Goal: Use online tool/utility: Utilize a website feature to perform a specific function

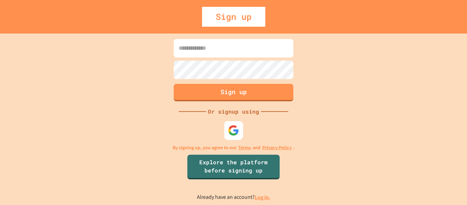
click at [232, 130] on img at bounding box center [233, 130] width 11 height 11
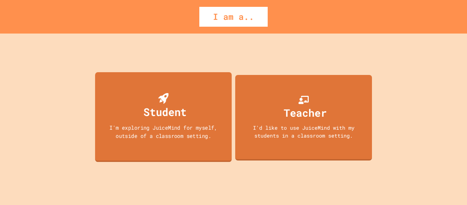
click at [133, 92] on div "Student I'm exploring JuiceMind for myself, outside of a classroom setting." at bounding box center [163, 117] width 137 height 90
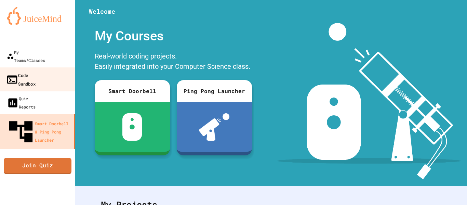
click at [36, 71] on div "Code Sandbox" at bounding box center [21, 79] width 30 height 17
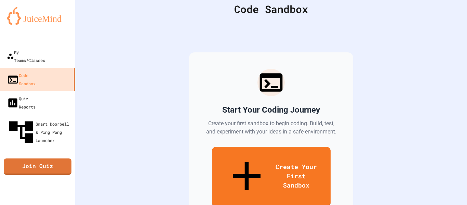
scroll to position [26, 0]
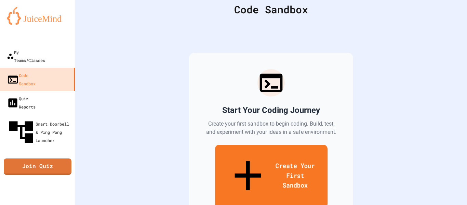
click at [287, 163] on link "Create Your First Sandbox" at bounding box center [271, 176] width 113 height 63
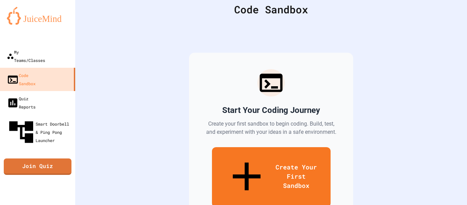
scroll to position [62, 0]
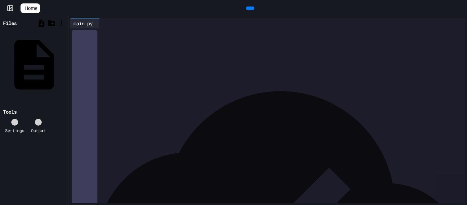
click at [154, 38] on div at bounding box center [272, 33] width 385 height 10
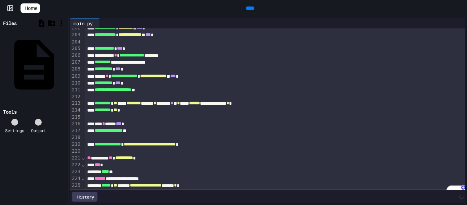
scroll to position [1363, 0]
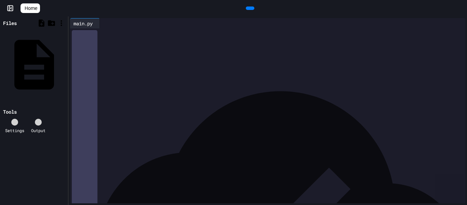
click at [249, 8] on icon at bounding box center [249, 8] width 0 height 0
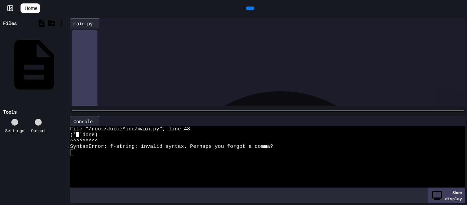
scroll to position [0, 0]
drag, startPoint x: 86, startPoint y: 33, endPoint x: 139, endPoint y: 27, distance: 53.7
click at [139, 27] on div "**********" at bounding box center [268, 62] width 396 height 88
click at [254, 8] on div at bounding box center [250, 8] width 9 height 3
click at [253, 8] on div at bounding box center [250, 8] width 9 height 3
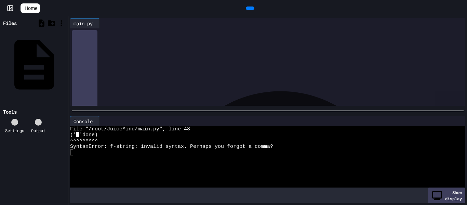
drag, startPoint x: 226, startPoint y: 82, endPoint x: 87, endPoint y: 32, distance: 148.3
click at [250, 3] on div at bounding box center [250, 8] width 15 height 10
click at [249, 8] on icon at bounding box center [249, 8] width 0 height 0
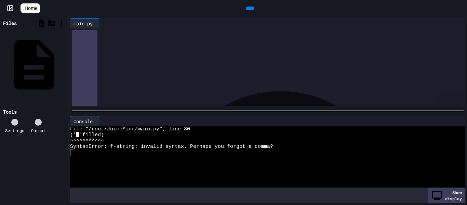
click at [252, 10] on div at bounding box center [250, 8] width 9 height 3
